Goal: Information Seeking & Learning: Learn about a topic

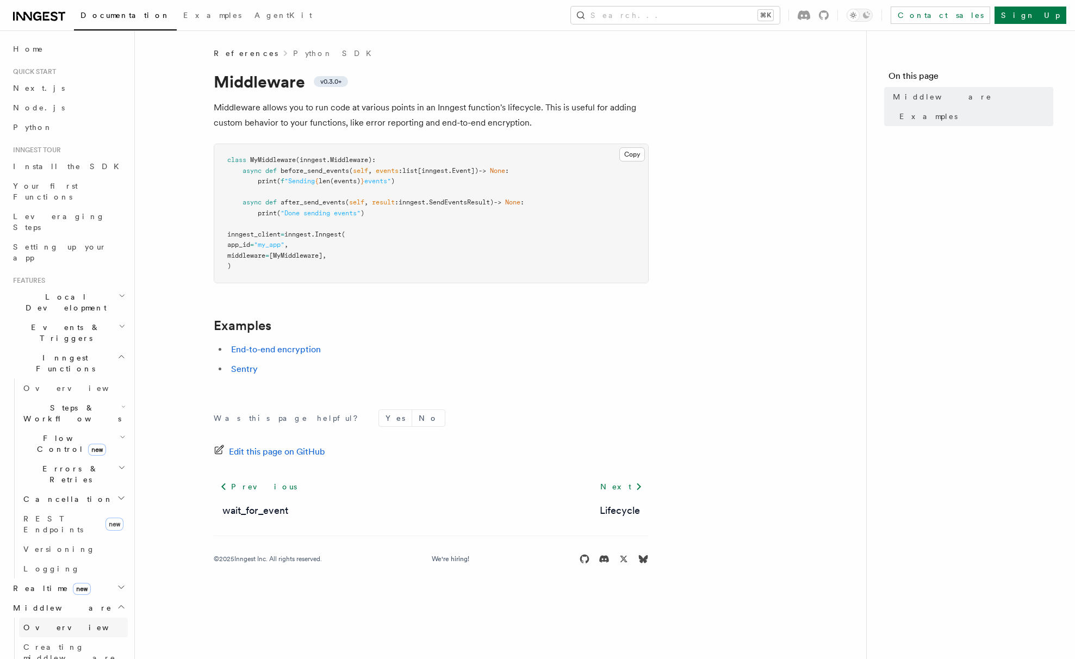
click at [54, 623] on span "Overview" at bounding box center [79, 627] width 112 height 9
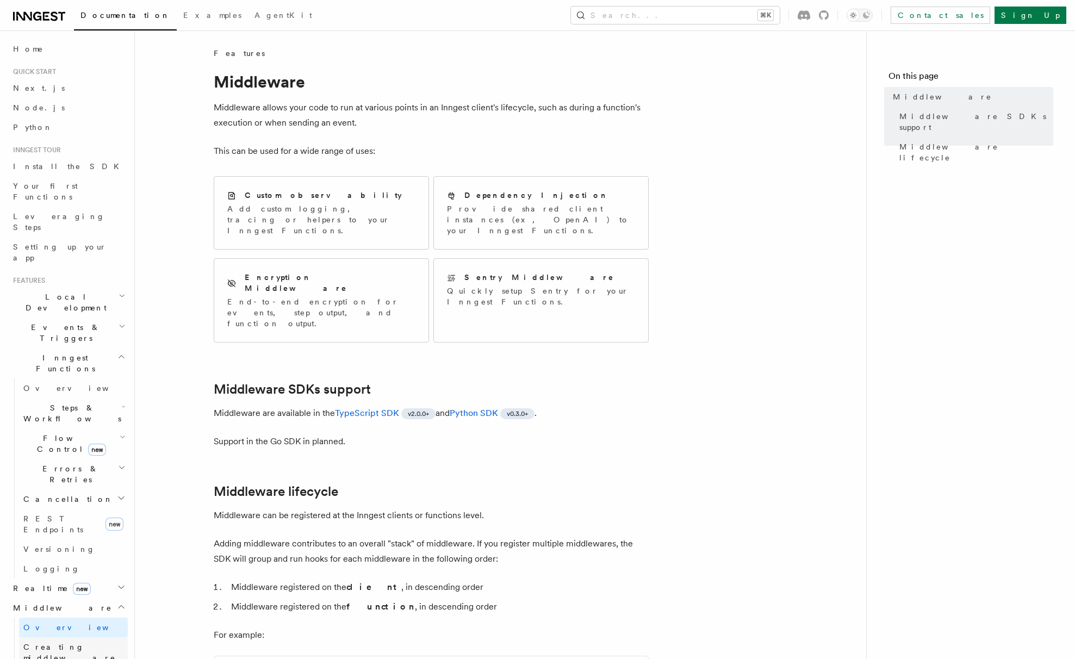
click at [57, 643] on span "Creating middleware" at bounding box center [69, 653] width 92 height 20
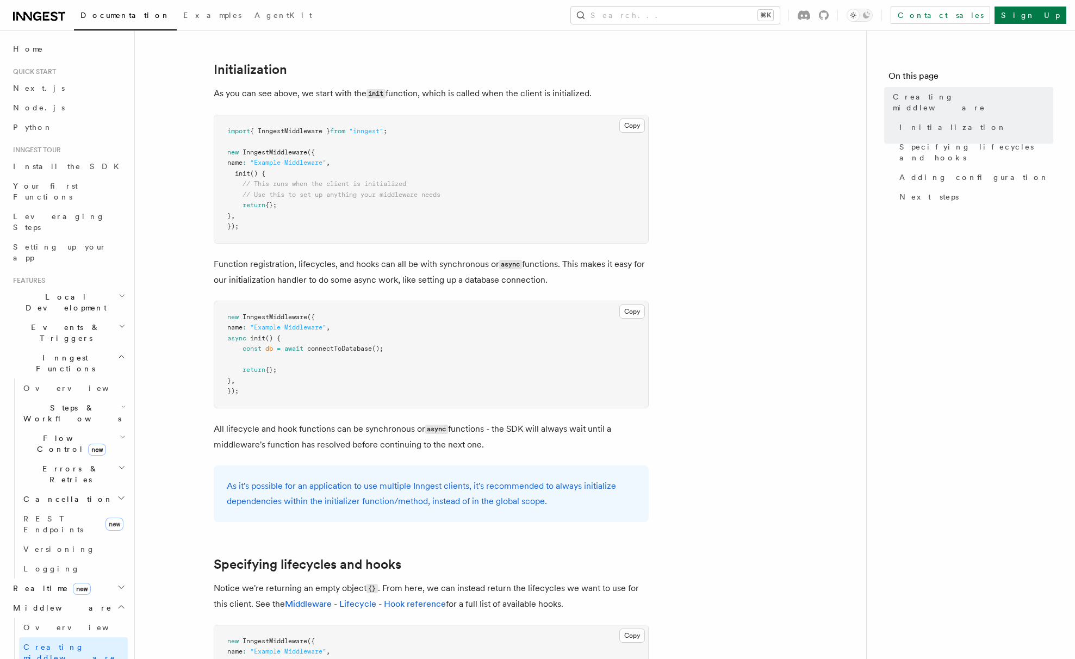
scroll to position [425, 0]
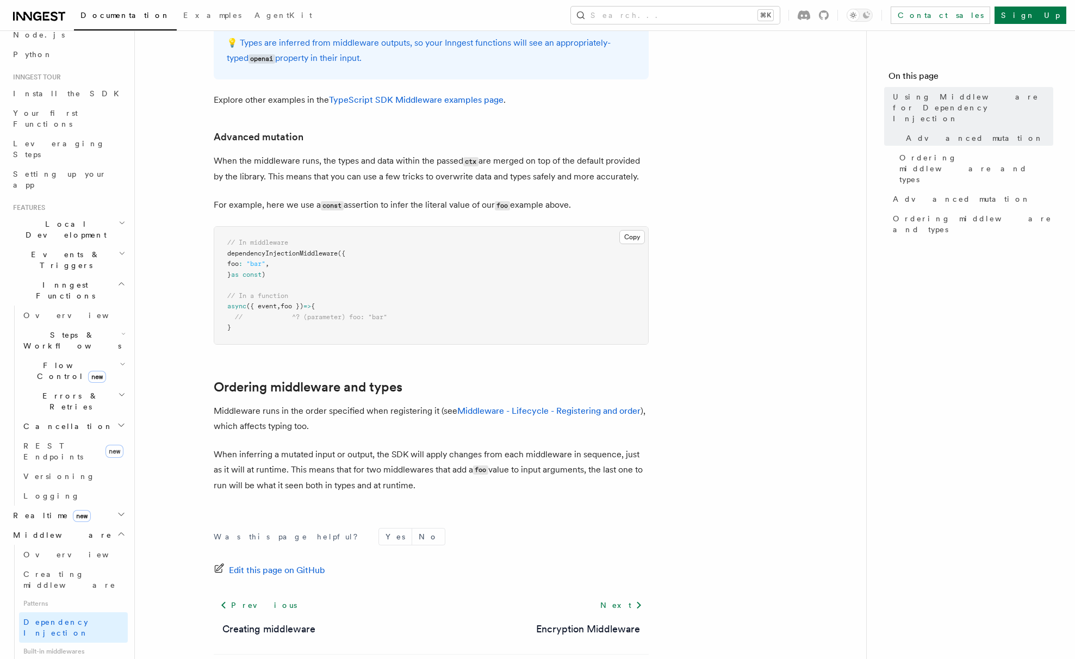
scroll to position [665, 0]
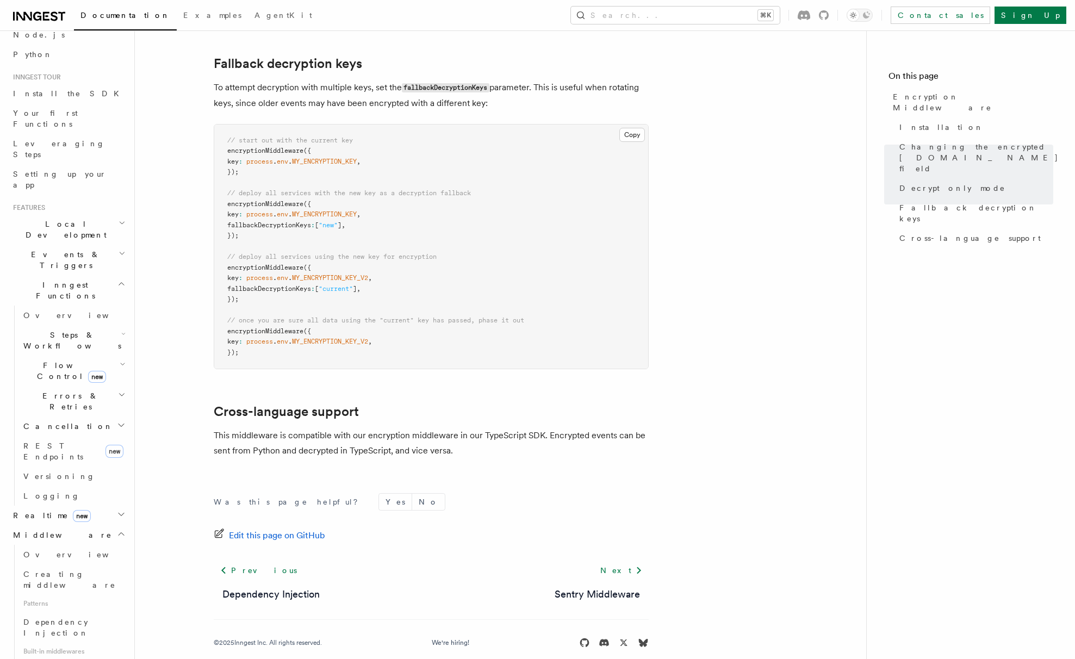
scroll to position [704, 0]
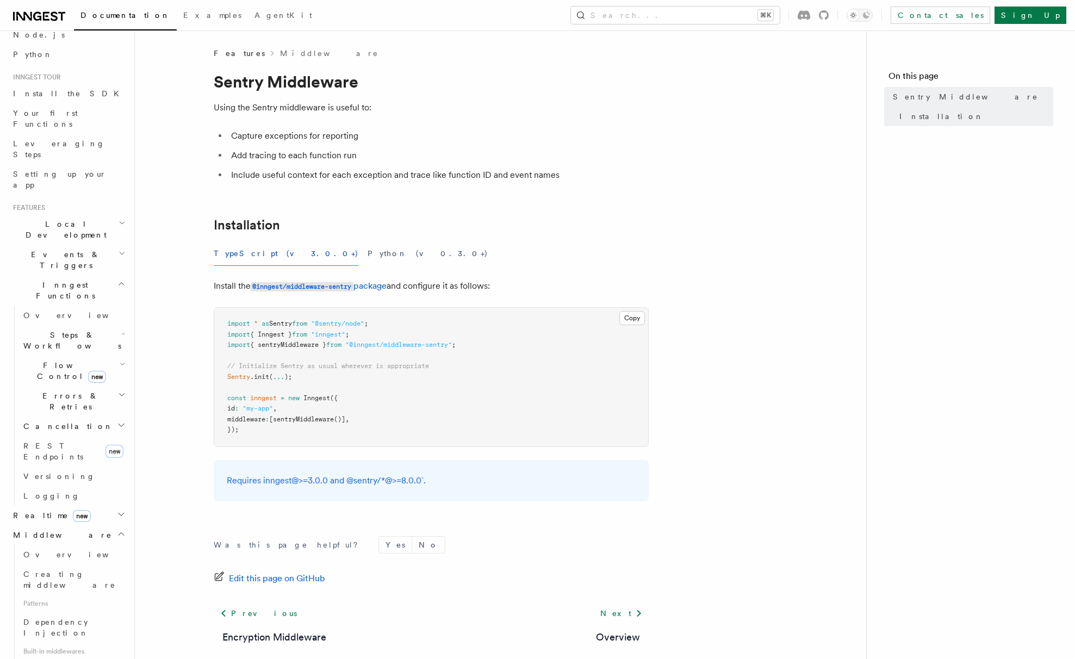
scroll to position [58, 0]
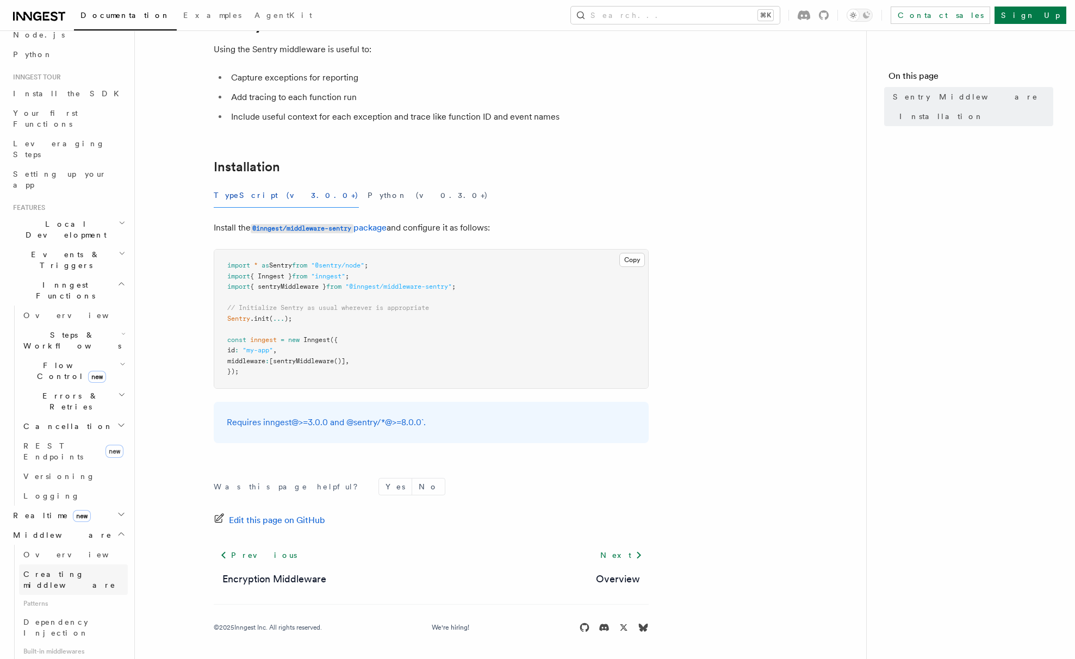
click at [75, 570] on span "Creating middleware" at bounding box center [69, 580] width 92 height 20
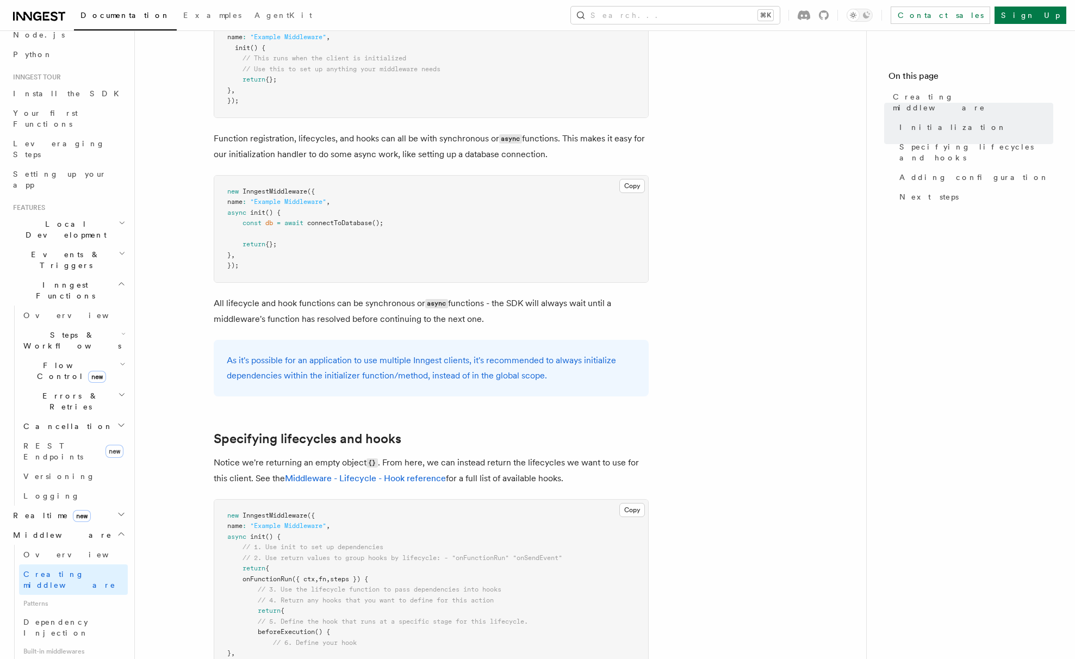
scroll to position [543, 0]
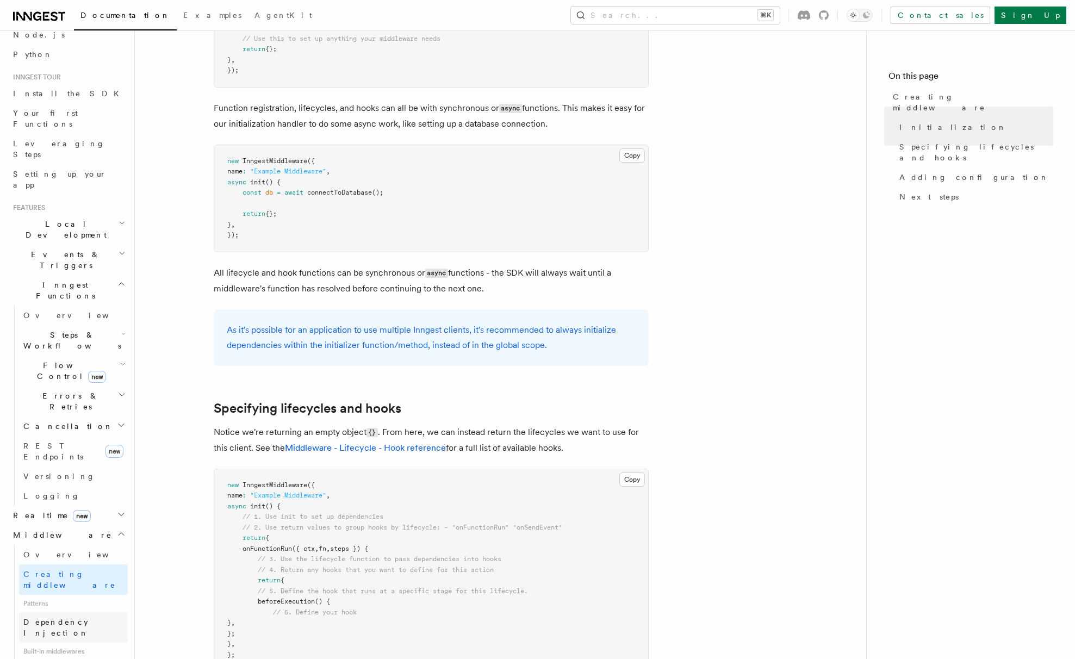
click at [93, 612] on link "Dependency Injection" at bounding box center [73, 627] width 109 height 30
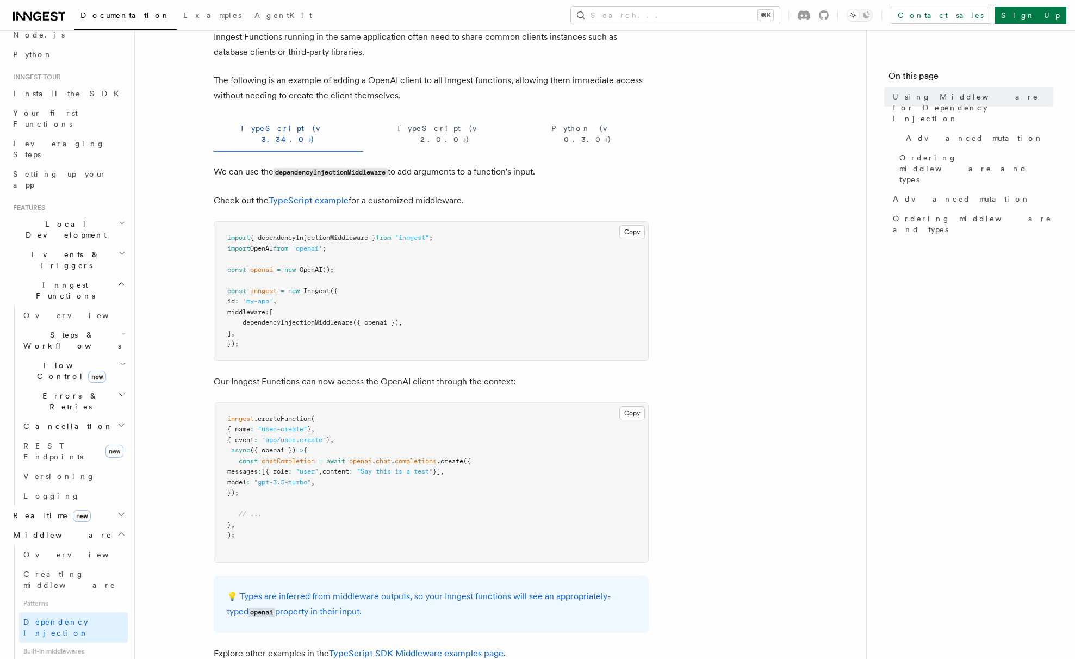
scroll to position [71, 0]
click at [47, 570] on span "Creating middleware" at bounding box center [69, 580] width 92 height 20
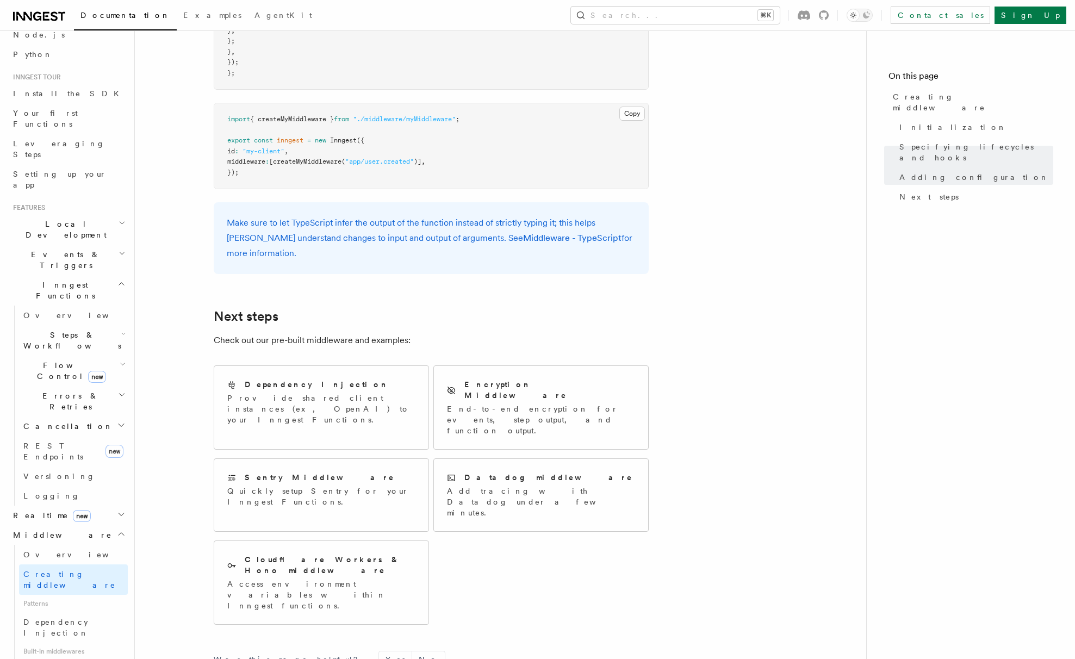
scroll to position [2007, 0]
click at [54, 617] on span "Dependency Injection" at bounding box center [75, 628] width 104 height 22
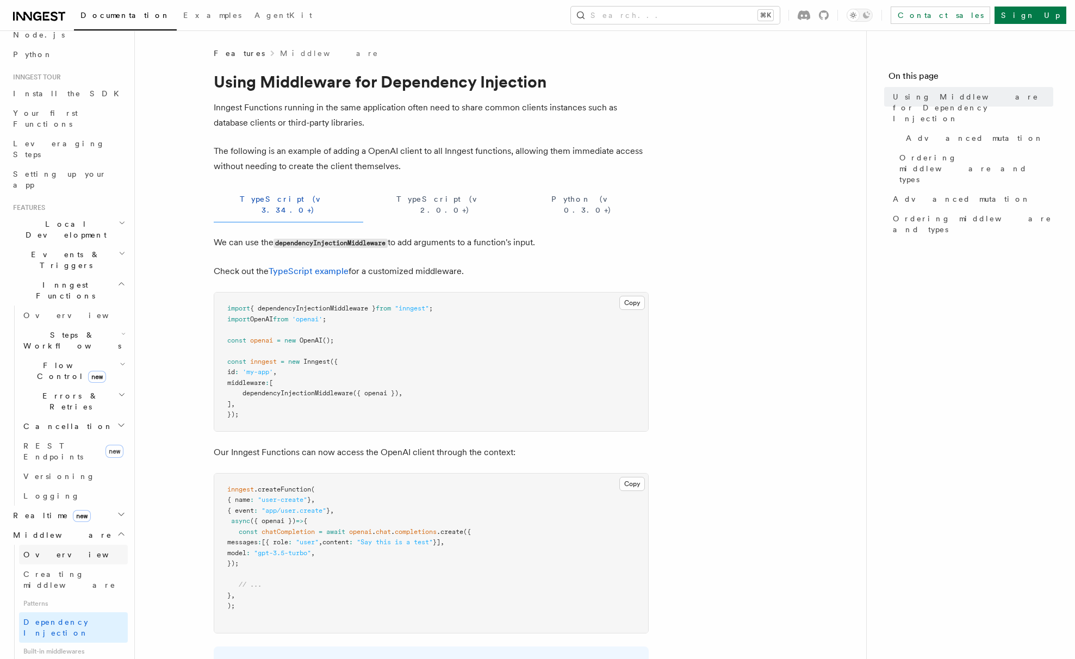
click at [48, 550] on span "Overview" at bounding box center [79, 554] width 112 height 9
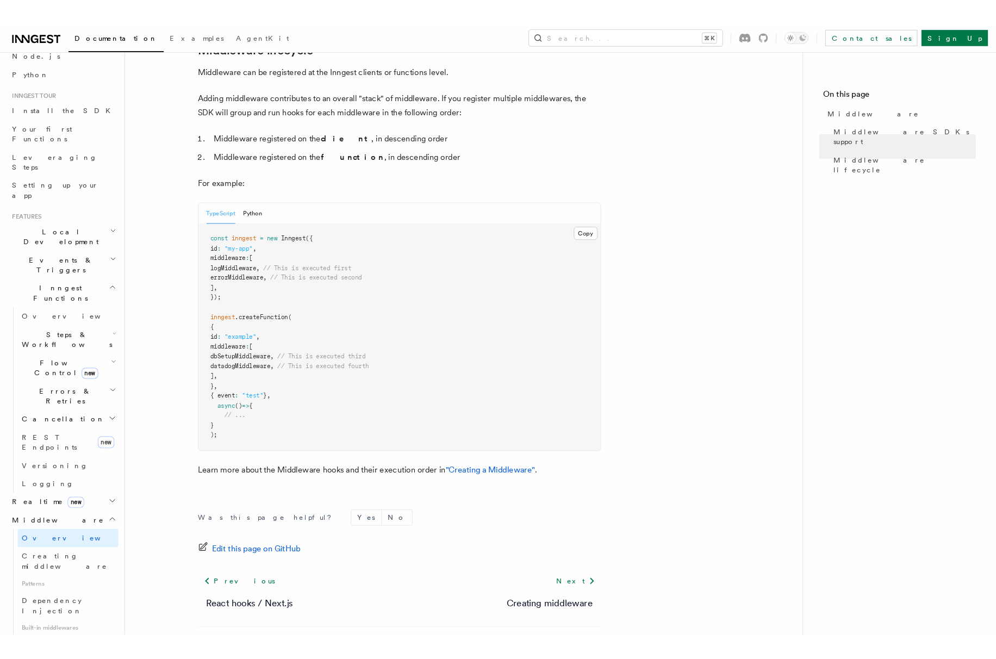
scroll to position [476, 0]
